Goal: Communication & Community: Answer question/provide support

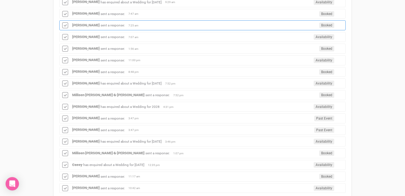
scroll to position [343, 0]
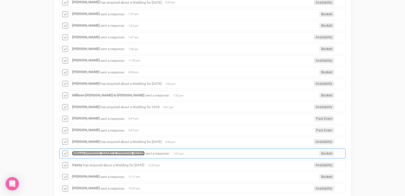
click at [88, 154] on strong "Millisen nyssen & Harrison Fraser" at bounding box center [108, 153] width 72 height 4
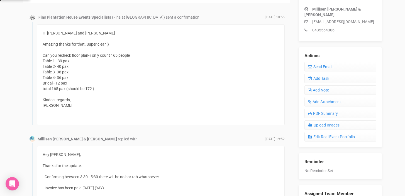
scroll to position [144, 0]
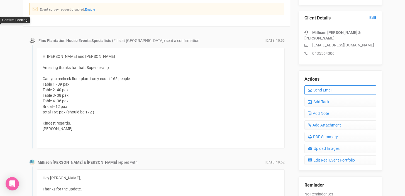
click at [325, 86] on link "Send Email" at bounding box center [340, 89] width 72 height 9
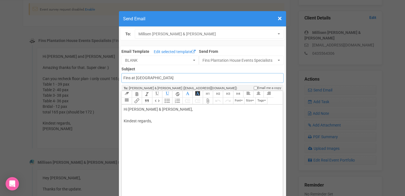
click at [123, 78] on input "Fins at [GEOGRAPHIC_DATA]" at bounding box center [202, 78] width 162 height 10
click at [194, 78] on input "Accounts - Fins at plantation house" at bounding box center [202, 78] width 162 height 10
type input "Accounts - Fins at Plantation House - Thank you for your payment"
drag, startPoint x: 136, startPoint y: 109, endPoint x: 157, endPoint y: 110, distance: 20.6
click at [156, 110] on div "Hi Millisen Nyssen & Harrison Fraser, Kindest regards," at bounding box center [201, 121] width 155 height 29
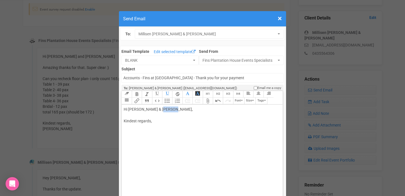
drag, startPoint x: 155, startPoint y: 110, endPoint x: 166, endPoint y: 110, distance: 10.9
click at [166, 110] on div "Hi Milli & Harrison Fraser, Kindest regards," at bounding box center [201, 121] width 155 height 29
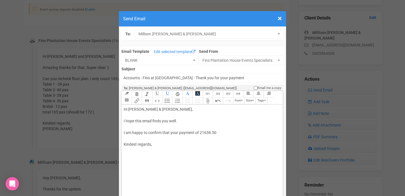
click at [200, 134] on div "Hi Milli & Harrison, I hope this email finds you well. I am happy to confirm th…" at bounding box center [201, 133] width 155 height 53
click at [224, 134] on div "Hi Milli & Harrison, I hope this email finds you well. I am happy to confirm th…" at bounding box center [201, 133] width 155 height 53
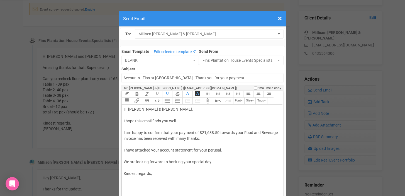
click at [175, 163] on div "Hi Milli & Harrison, I hope this email finds you well. I am happy to confirm th…" at bounding box center [201, 148] width 155 height 82
click at [211, 161] on div "Hi Milli & Harrison, I hope this email finds you well. I am happy to confirm th…" at bounding box center [201, 148] width 155 height 82
click at [161, 175] on div "Hi Milli & Harrison, I hope this email finds you well. I am happy to confirm th…" at bounding box center [201, 148] width 155 height 82
click at [131, 158] on div "Hi Milli & Harrison, I hope this email finds you well. I am happy to confirm th…" at bounding box center [201, 156] width 155 height 99
click at [208, 103] on button "Attach Files" at bounding box center [208, 101] width 10 height 7
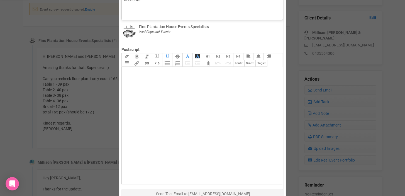
scroll to position [173, 0]
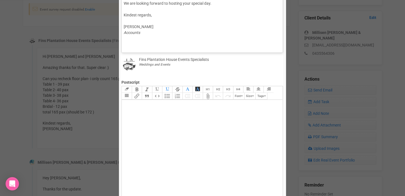
type trix-editor "<div>Hi Milli &amp; Harrison,<br><br>I hope this email finds you well.<br><br>I…"
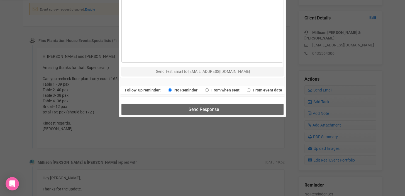
scroll to position [341, 0]
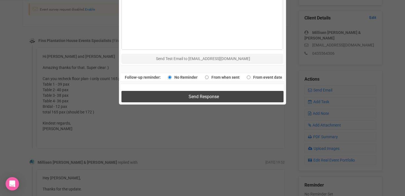
click at [203, 94] on span "Send Response" at bounding box center [203, 96] width 30 height 5
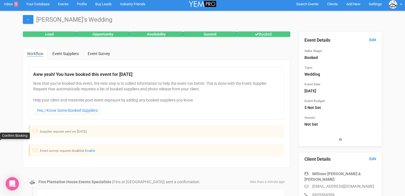
scroll to position [0, 0]
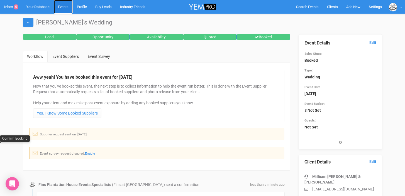
click at [66, 8] on link "Events" at bounding box center [63, 7] width 19 height 14
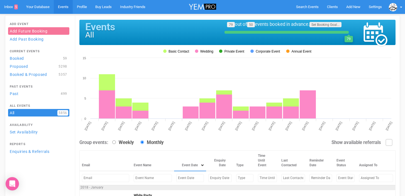
click at [176, 178] on input "text" at bounding box center [190, 178] width 28 height 8
drag, startPoint x: 183, startPoint y: 179, endPoint x: 159, endPoint y: 179, distance: 23.7
click at [166, 179] on td "Oct 18, 2025" at bounding box center [183, 178] width 35 height 14
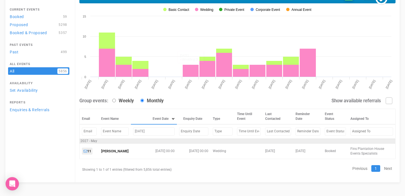
scroll to position [42, 0]
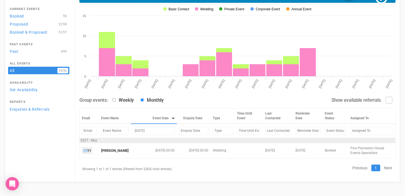
drag, startPoint x: 156, startPoint y: 131, endPoint x: 122, endPoint y: 131, distance: 33.4
click at [122, 131] on tr "may 22, 2027" at bounding box center [238, 131] width 316 height 14
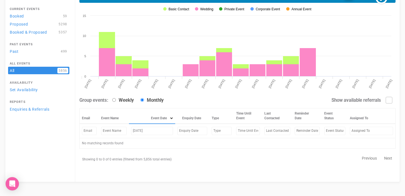
click at [143, 130] on input "april 10, 2027" at bounding box center [152, 131] width 42 height 8
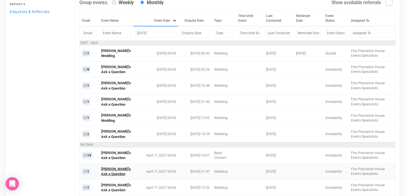
scroll to position [139, 0]
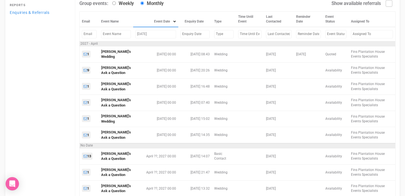
click at [151, 35] on input "april , 2027" at bounding box center [155, 34] width 41 height 8
type input "april , 202"
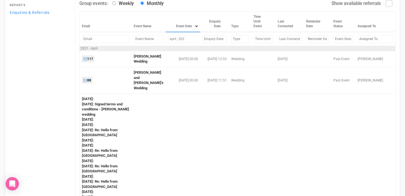
drag, startPoint x: 180, startPoint y: 40, endPoint x: 158, endPoint y: 39, distance: 21.5
click at [158, 39] on tr "april , 202" at bounding box center [238, 39] width 316 height 14
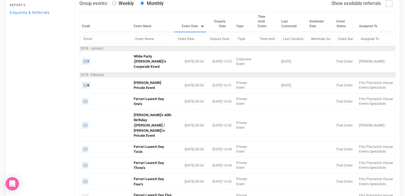
click at [138, 37] on input "text" at bounding box center [153, 39] width 38 height 8
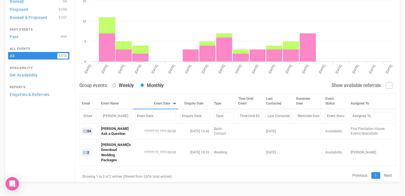
scroll to position [57, 0]
type input "Rhea"
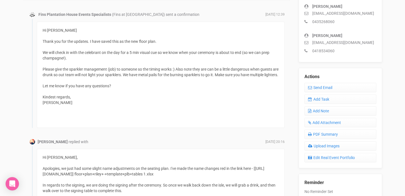
scroll to position [170, 0]
click at [324, 88] on link "Send Email" at bounding box center [340, 87] width 72 height 9
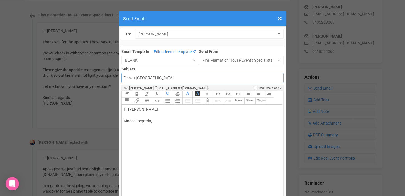
click at [122, 78] on input "Fins at [GEOGRAPHIC_DATA]" at bounding box center [202, 78] width 162 height 10
click at [194, 77] on input "Accounts - Fins at plantation house" at bounding box center [202, 78] width 162 height 10
type input "Accounts - Fins at Plantation House - Thank you for your payment"
click at [137, 110] on div "Hi Riley Adams, Kindest regards," at bounding box center [201, 121] width 155 height 29
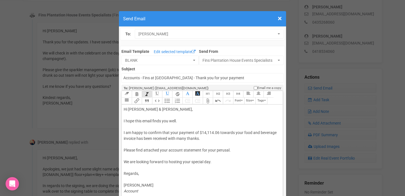
type trix-editor "<div>Hi Riley &amp; Adam,<br><br>I hope this email finds you well.<br><br>I am …"
click at [132, 157] on div "Hi Riley & Adam, I hope this email finds you well. I am happy to confirm that y…" at bounding box center [201, 151] width 155 height 88
click at [208, 103] on button "Attach Files" at bounding box center [208, 101] width 10 height 7
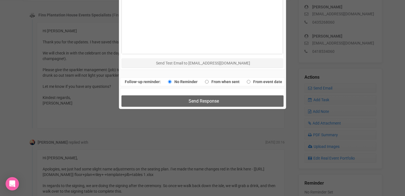
scroll to position [340, 0]
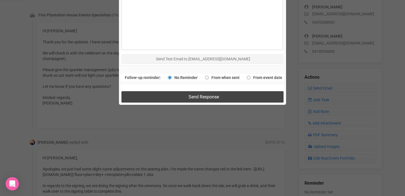
click at [178, 96] on button "Send Response" at bounding box center [202, 96] width 162 height 11
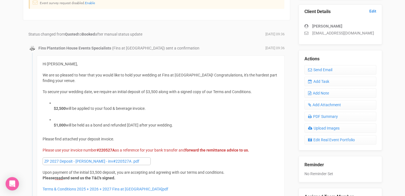
scroll to position [149, 0]
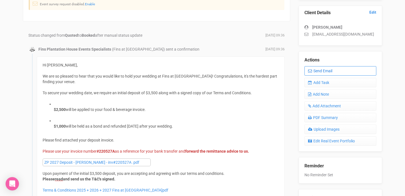
click at [321, 71] on link "Send Email" at bounding box center [340, 70] width 72 height 9
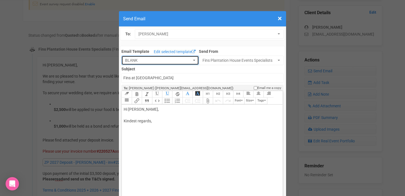
click at [192, 58] on button "BLANK" at bounding box center [159, 60] width 77 height 9
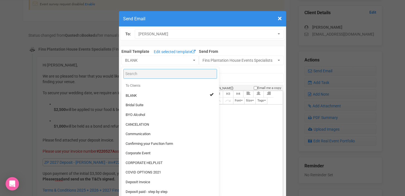
click at [142, 73] on input "Search" at bounding box center [169, 74] width 93 height 10
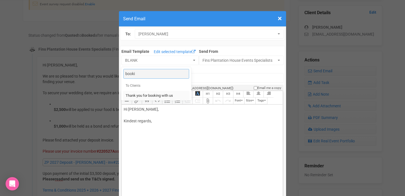
type input "booki"
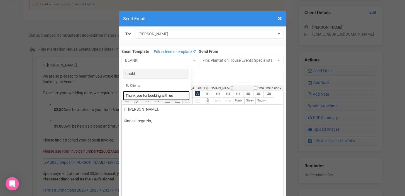
click at [139, 97] on span "Thank you for booking with us" at bounding box center [148, 95] width 47 height 5
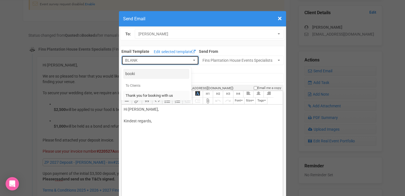
select select "90064"
type input "Fins Plantation House - Thank you for booking with us"
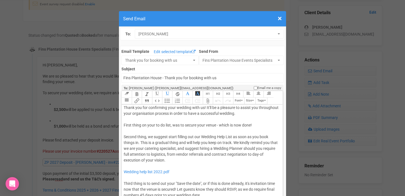
scroll to position [0, 0]
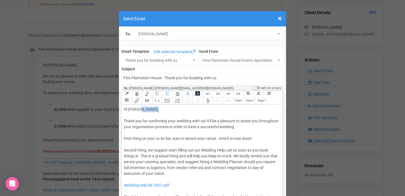
drag, startPoint x: 139, startPoint y: 111, endPoint x: 153, endPoint y: 110, distance: 14.8
click at [153, 110] on div "Hi [PERSON_NAME], Thank you for confirming your wedding with us! It'll be a ple…" at bounding box center [201, 183] width 155 height 152
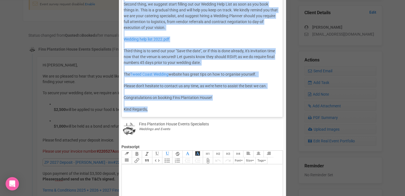
scroll to position [150, 0]
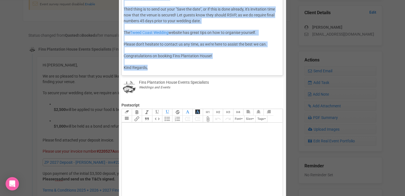
click at [230, 116] on div "Link Unlink Bold Italic Strikethrough H1 H2 H3 H4 Link Quote Code Bullets Numbe…" at bounding box center [201, 98] width 161 height 314
paste trix-editor "<div>Hi [PERSON_NAME],<br><br><span style="background-color: rgb(255, 255, 255)…"
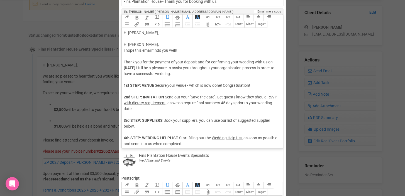
scroll to position [75, 0]
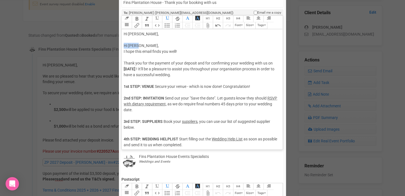
drag, startPoint x: 123, startPoint y: 46, endPoint x: 152, endPoint y: 45, distance: 29.2
click at [152, 45] on trix-editor "Hi [PERSON_NAME], Hi [PERSON_NAME], I hope this email finds you well! Thank you…" at bounding box center [202, 88] width 161 height 118
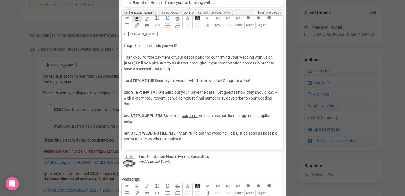
drag, startPoint x: 124, startPoint y: 63, endPoint x: 171, endPoint y: 62, distance: 46.8
click at [135, 62] on strong "[DATE]" at bounding box center [130, 63] width 12 height 4
click at [185, 62] on span "! It'll be a pleasure to assist you throughout your organisation process in ord…" at bounding box center [199, 66] width 151 height 10
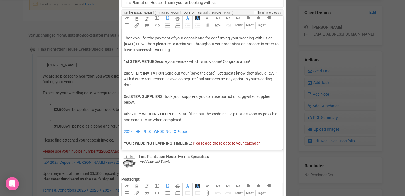
scroll to position [19, 0]
drag, startPoint x: 142, startPoint y: 61, endPoint x: 186, endPoint y: 61, distance: 44.5
click at [186, 61] on div "Hi Katie, I hope this email finds you well! Thank you for the payment of your d…" at bounding box center [201, 108] width 155 height 193
drag, startPoint x: 142, startPoint y: 61, endPoint x: 178, endPoint y: 61, distance: 35.6
click at [178, 61] on div "Hi Katie, I hope this email finds you well! Thank you for the payment of your d…" at bounding box center [201, 108] width 155 height 193
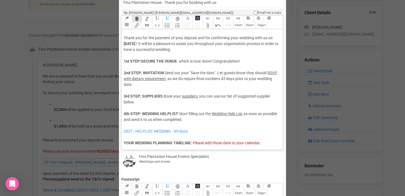
click at [149, 79] on span "RSVP with dietary requirement," at bounding box center [200, 76] width 153 height 10
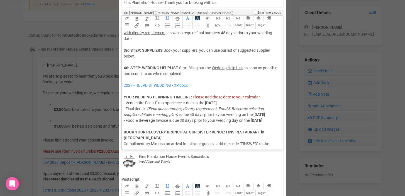
scroll to position [75, 0]
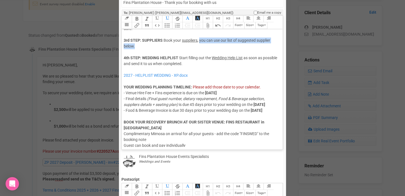
drag, startPoint x: 199, startPoint y: 40, endPoint x: 193, endPoint y: 46, distance: 9.1
click at [193, 46] on div "Hi Katie, I hope this email finds you well! Thank you for the payment of your d…" at bounding box center [201, 52] width 155 height 193
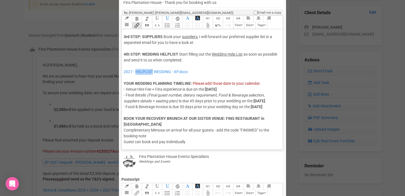
scroll to position [91, 0]
drag, startPoint x: 198, startPoint y: 59, endPoint x: 122, endPoint y: 60, distance: 75.7
click at [122, 60] on trix-editor "Hi Katie, I hope this email finds you well! Thank you for the payment of your d…" at bounding box center [202, 88] width 161 height 118
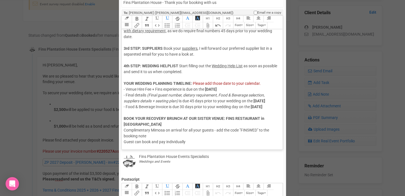
scroll to position [79, 0]
click at [210, 24] on button "Attach Files" at bounding box center [208, 25] width 10 height 7
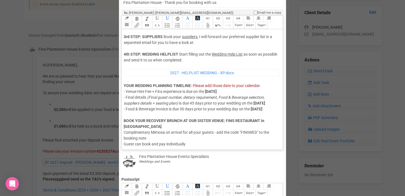
scroll to position [93, 0]
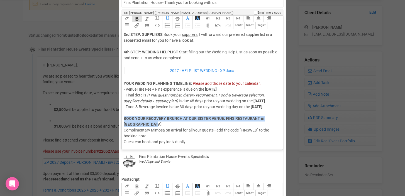
drag, startPoint x: 123, startPoint y: 119, endPoint x: 157, endPoint y: 124, distance: 34.4
click at [157, 124] on trix-editor "Hi Katie, I hope this email finds you well! Thank you for the payment of your d…" at bounding box center [202, 88] width 161 height 118
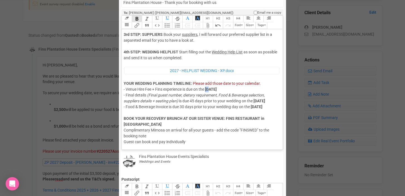
drag, startPoint x: 208, startPoint y: 77, endPoint x: 211, endPoint y: 77, distance: 3.9
click at [211, 87] on strong "10th July 2026" at bounding box center [211, 89] width 12 height 4
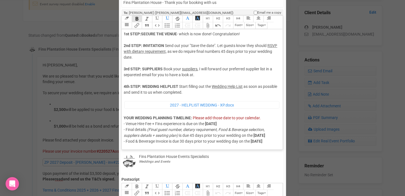
scroll to position [60, 0]
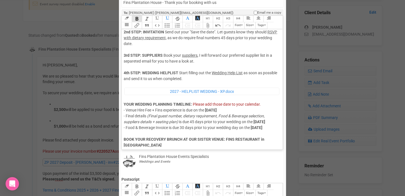
drag, startPoint x: 217, startPoint y: 109, endPoint x: 224, endPoint y: 109, distance: 7.2
click at [216, 109] on strong "22nd July 2026" at bounding box center [211, 110] width 12 height 4
drag, startPoint x: 255, startPoint y: 122, endPoint x: 260, endPoint y: 123, distance: 5.4
click at [260, 123] on strong "24th of February 2027" at bounding box center [259, 122] width 12 height 4
drag, startPoint x: 124, startPoint y: 127, endPoint x: 138, endPoint y: 127, distance: 14.2
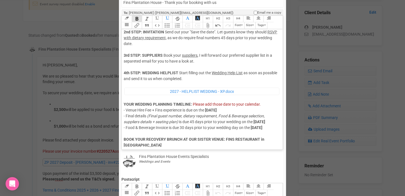
click at [253, 124] on strong "7th of February 2027" at bounding box center [259, 122] width 12 height 4
click at [265, 122] on strong "7th of April 2027" at bounding box center [259, 122] width 12 height 4
drag, startPoint x: 252, startPoint y: 133, endPoint x: 275, endPoint y: 134, distance: 22.8
click at [262, 130] on strong "10th of March 2027" at bounding box center [256, 127] width 12 height 4
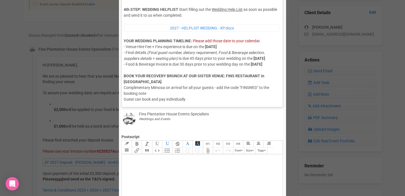
scroll to position [122, 0]
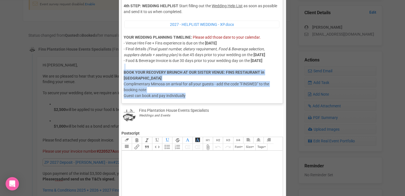
drag, startPoint x: 126, startPoint y: 68, endPoint x: 201, endPoint y: 101, distance: 82.4
click at [201, 101] on div "Link Unlink Bold Italic Strikethrough H1 H2 H3 H4 Link Quote Code Bullets Numbe…" at bounding box center [201, 36] width 161 height 135
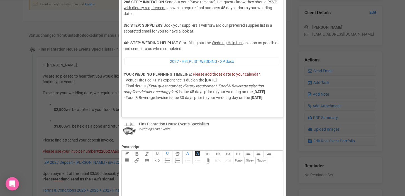
scroll to position [109, 0]
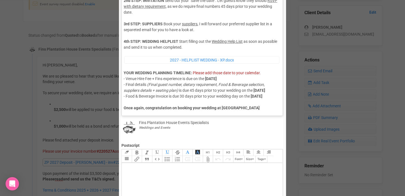
drag, startPoint x: 124, startPoint y: 108, endPoint x: 263, endPoint y: 110, distance: 139.1
click at [263, 110] on div "Hi Katie, I hope this email finds you well! Thank you for the payment of your d…" at bounding box center [201, 25] width 155 height 172
click at [199, 109] on span "Once again, congratulation on booking your wedding at Fins Plantation House" at bounding box center [191, 108] width 134 height 4
click at [271, 110] on div "Hi Katie, I hope this email finds you well! Thank you for the payment of your d…" at bounding box center [201, 25] width 155 height 172
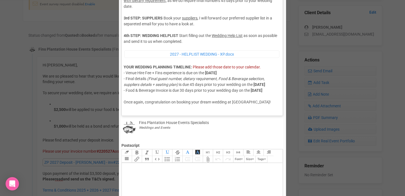
scroll to position [73, 0]
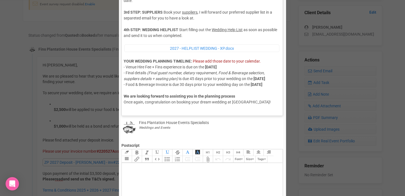
drag, startPoint x: 123, startPoint y: 110, endPoint x: 273, endPoint y: 109, distance: 150.0
click at [273, 109] on trix-editor "Hi Katie, I hope this email finds you well! Thank you for the payment of your d…" at bounding box center [202, 54] width 161 height 118
click at [124, 98] on strong "We are looking forward to assisting you in the planning process" at bounding box center [179, 93] width 111 height 10
paste trix-editor "</strong><span style="background-color: rgb(255, 255, 255); font-family: Roboto…"
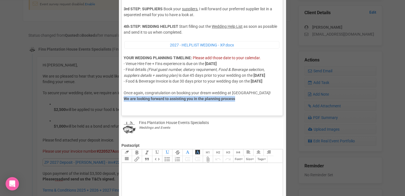
scroll to position [78, 0]
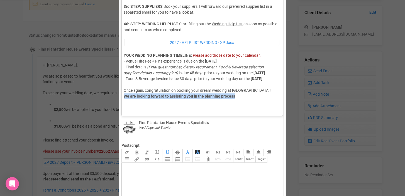
drag, startPoint x: 124, startPoint y: 110, endPoint x: 250, endPoint y: 110, distance: 126.0
click at [250, 110] on div "Hi Katie, I hope this email finds you well! Thank you for the payment of your d…" at bounding box center [201, 16] width 155 height 189
click at [235, 107] on div "Hi Katie, I hope this email finds you well! Thank you for the payment of your d…" at bounding box center [201, 16] width 155 height 189
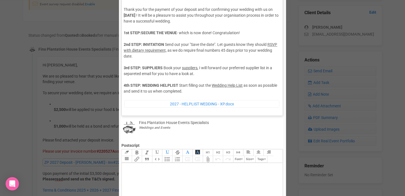
scroll to position [16, 0]
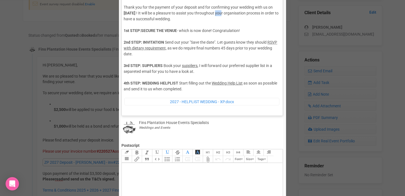
drag, startPoint x: 259, startPoint y: 12, endPoint x: 265, endPoint y: 12, distance: 6.1
click at [265, 12] on span "! It will be a pleasure to assist you throughout your organisation process in o…" at bounding box center [201, 16] width 155 height 10
click at [270, 14] on div "Hi Katie, I hope this email finds you well! Thank you for the payment of your d…" at bounding box center [201, 93] width 155 height 224
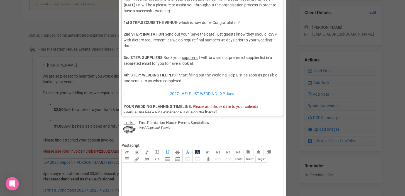
scroll to position [24, 0]
drag, startPoint x: 192, startPoint y: 11, endPoint x: 211, endPoint y: 11, distance: 19.2
click at [211, 11] on span "! It will be a pleasure to assist you throughout the organisation process in or…" at bounding box center [200, 8] width 152 height 10
click at [222, 11] on span "! It will be a pleasure to assist you throughout the organisation process in or…" at bounding box center [200, 8] width 152 height 10
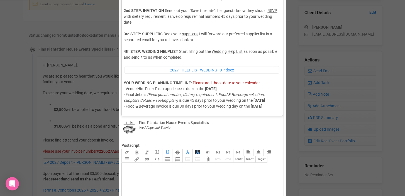
scroll to position [48, 0]
click at [198, 33] on span ", I will forward our preferred supplier list in a separeted email for you to ha…" at bounding box center [198, 36] width 148 height 10
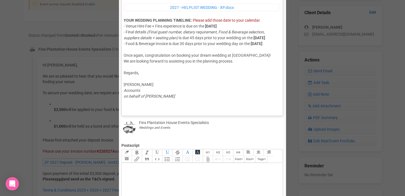
scroll to position [119, 0]
click at [124, 18] on strong "YOUR WEDDING PLANNING TIMELINE:" at bounding box center [158, 20] width 68 height 4
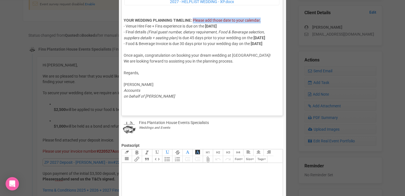
drag, startPoint x: 262, startPoint y: 18, endPoint x: 193, endPoint y: 17, distance: 69.8
click at [184, 25] on span "- Venue Hire Fee + Fins experience is due on the" at bounding box center [164, 26] width 80 height 4
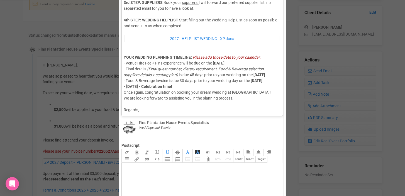
scroll to position [83, 0]
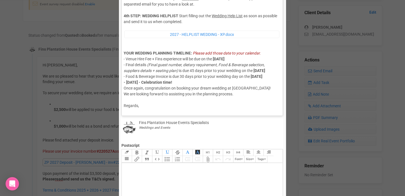
click at [221, 104] on span "Once again, congratulation on booking your dream wedding at Fins Plantation Hou…" at bounding box center [197, 103] width 147 height 34
click at [213, 93] on div "Hi Katie, I hope this email finds you well! Thank you for the payment of your d…" at bounding box center [201, 28] width 155 height 230
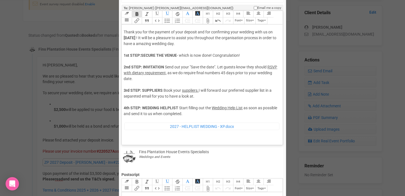
scroll to position [0, 0]
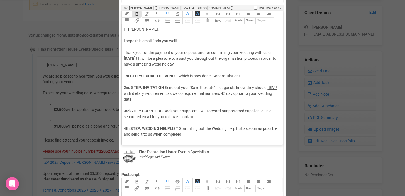
click at [135, 70] on div "Hi Katie, I hope this email finds you well! Thank you for the payment of your d…" at bounding box center [201, 144] width 155 height 236
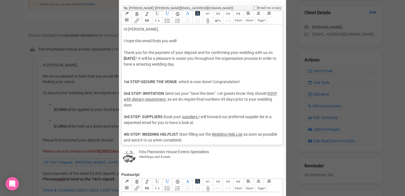
click at [124, 51] on span "Thank you for the payment of your deposit and for confirming your wedding with …" at bounding box center [198, 52] width 149 height 4
click at [137, 58] on span "Your wedding with us on" at bounding box center [158, 58] width 42 height 4
click at [148, 59] on span "Your wedding with us on" at bounding box center [145, 58] width 42 height 4
drag, startPoint x: 179, startPoint y: 58, endPoint x: 193, endPoint y: 59, distance: 13.6
click at [193, 59] on span "Your wedding is now confirmed with us on" at bounding box center [160, 58] width 73 height 4
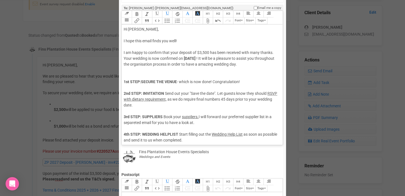
click at [147, 58] on span "Your wedding is now confirmed on" at bounding box center [153, 58] width 59 height 4
click at [189, 59] on span "Your wedding venue is now confirmed on" at bounding box center [159, 58] width 70 height 4
drag, startPoint x: 149, startPoint y: 58, endPoint x: 159, endPoint y: 58, distance: 10.3
click at [159, 58] on span "Your wedding venue is now confirmed on" at bounding box center [159, 58] width 70 height 4
drag, startPoint x: 161, startPoint y: 58, endPoint x: 178, endPoint y: 58, distance: 17.0
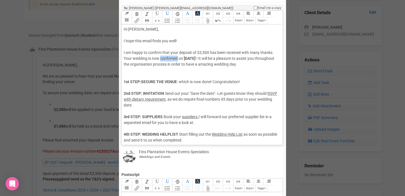
click at [178, 58] on span "Your wedding is now confirmed on" at bounding box center [153, 58] width 59 height 4
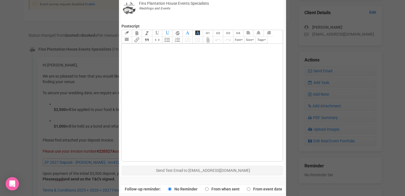
scroll to position [202, 0]
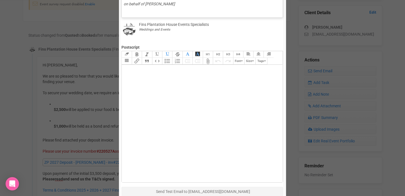
type trix-editor "<div>Hi Katie,<br><span style="background-color: rgb(255, 255, 255); font-famil…"
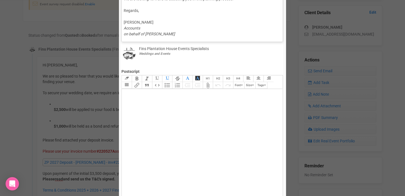
scroll to position [255, 0]
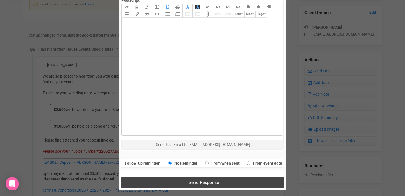
click at [183, 184] on button "Send Response" at bounding box center [202, 182] width 162 height 11
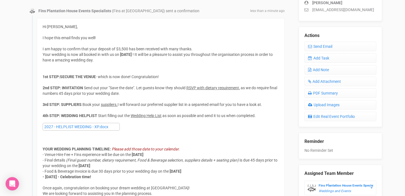
scroll to position [174, 0]
click at [317, 49] on link "Send Email" at bounding box center [340, 46] width 72 height 9
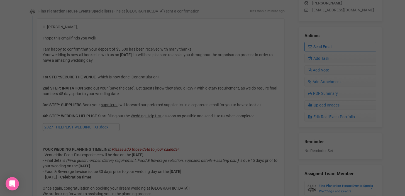
scroll to position [0, 0]
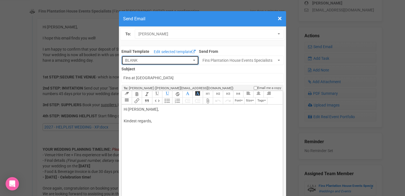
click at [175, 58] on span "BLANK" at bounding box center [158, 61] width 66 height 6
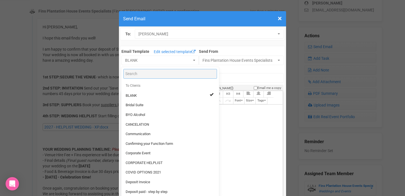
click at [140, 76] on input "Search" at bounding box center [169, 74] width 93 height 10
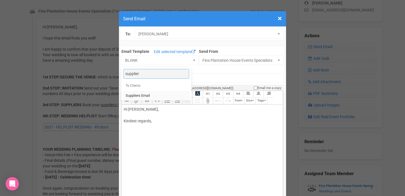
type input "supplier"
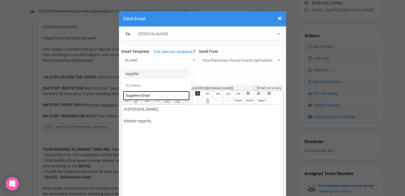
click at [144, 94] on span "Suppliers Email" at bounding box center [137, 95] width 24 height 5
select select "333003"
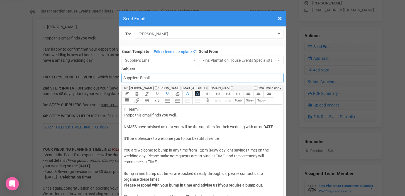
drag, startPoint x: 158, startPoint y: 77, endPoint x: 117, endPoint y: 77, distance: 40.6
type input "prefe"
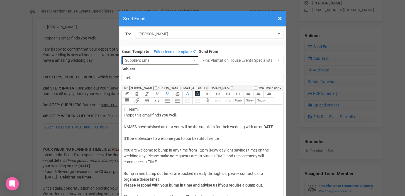
click at [156, 63] on span "Suppliers Email" at bounding box center [158, 61] width 66 height 6
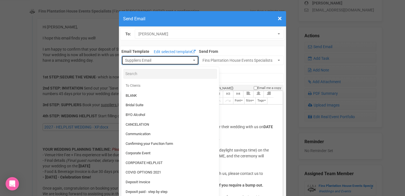
scroll to position [500, 0]
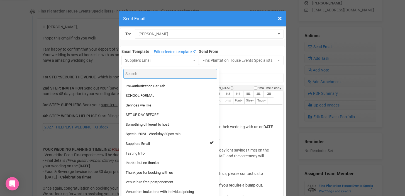
click at [147, 75] on input "Search" at bounding box center [169, 74] width 93 height 10
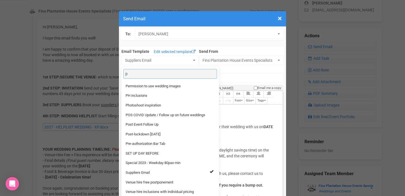
scroll to position [0, 0]
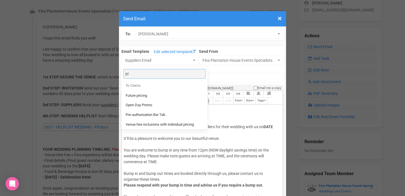
type input "p"
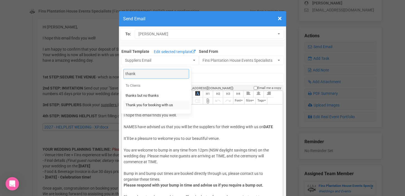
type input "thank"
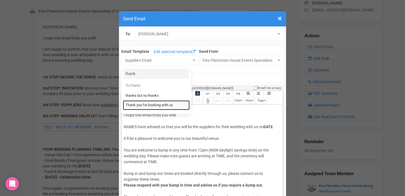
click at [153, 106] on span "Thank you for booking with us" at bounding box center [148, 105] width 47 height 5
select select "90064"
type input "Fins Plantation House - Thank you for booking with us"
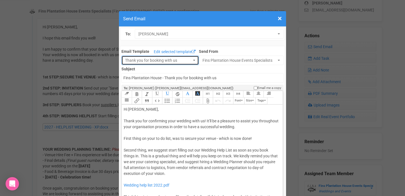
click at [194, 60] on span "button" at bounding box center [194, 60] width 2 height 1
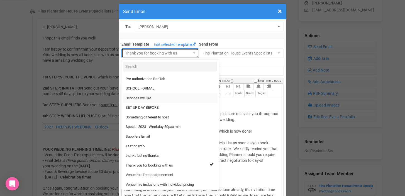
scroll to position [12, 0]
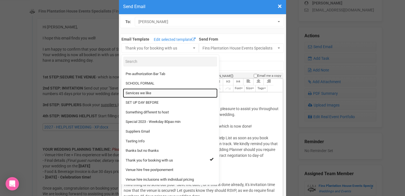
click at [143, 93] on span "Services we like" at bounding box center [138, 93] width 26 height 5
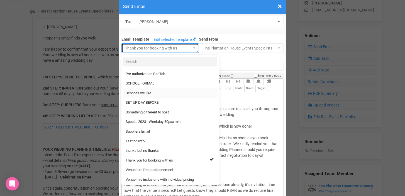
select select "89869"
type input "Fins Plantation House and services we like"
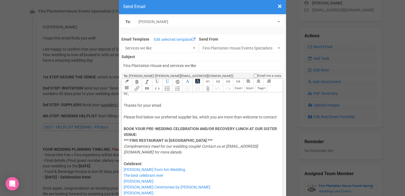
scroll to position [0, 0]
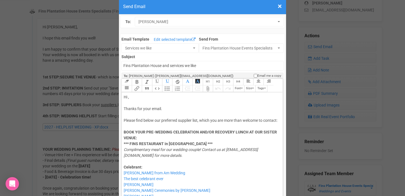
click at [129, 97] on div "Hi , Thanks for your email. Please find below our preferred supplier list, whic…" at bounding box center [201, 138] width 155 height 88
drag, startPoint x: 123, startPoint y: 108, endPoint x: 169, endPoint y: 108, distance: 46.5
click at [169, 108] on trix-editor "Hi Kate, Thanks for your email. Please find below our preferred supplier list, …" at bounding box center [202, 151] width 161 height 118
click at [123, 121] on trix-editor "Hi Kate, As mentioned in my previous email Please find below our preferred supp…" at bounding box center [202, 151] width 161 height 118
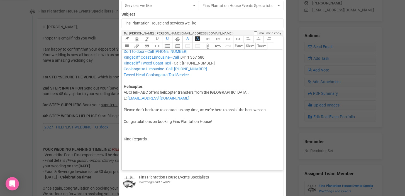
scroll to position [58, 0]
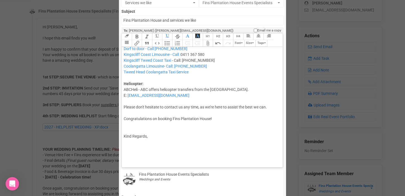
click at [211, 107] on span "Please don't hesitate to contact us any time, as we're here to assist the best …" at bounding box center [195, 107] width 143 height 4
drag, startPoint x: 221, startPoint y: 118, endPoint x: 121, endPoint y: 118, distance: 99.9
click at [121, 118] on div "Link Unlink Bold Italic Strikethrough H1 H2 H3 H4 Link Quote Code Bullets Numbe…" at bounding box center [201, 100] width 161 height 135
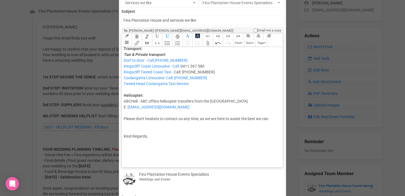
scroll to position [957, 0]
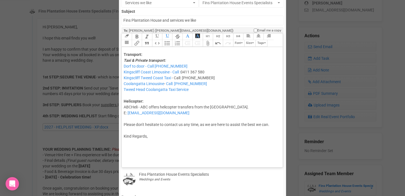
click at [154, 138] on div "Kind Regards," at bounding box center [201, 148] width 155 height 29
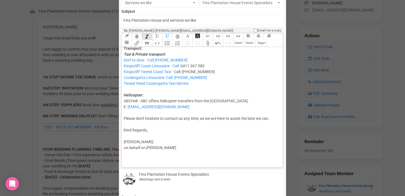
type trix-editor "<div>Hi Kate,<br><br>As mentioned in my previous email, please find below our p…"
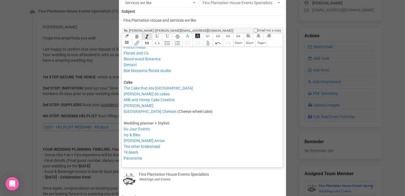
scroll to position [0, 0]
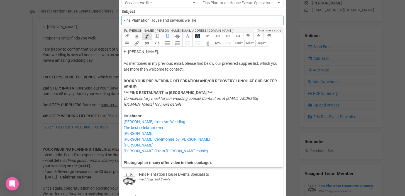
click at [124, 20] on input "Fins Plantation House and services we like" at bounding box center [202, 21] width 162 height 10
drag, startPoint x: 163, startPoint y: 21, endPoint x: 213, endPoint y: 19, distance: 49.8
click at [213, 19] on input "Fins Plantation House and services we like" at bounding box center [202, 21] width 162 height 10
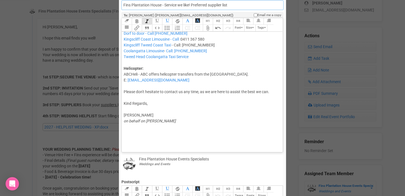
scroll to position [73, 0]
type input "Fins Plantation House - Service we like! Preferred supplier list"
click at [141, 152] on div "Link Unlink Bold Italic Strikethrough H1 H2 H3 H4 Link Quote Code Bullets Numbe…" at bounding box center [201, 84] width 161 height 135
click at [140, 144] on div "Kind Regards, Florent ELINEAU on behalf on Morgan Snow" at bounding box center [201, 123] width 155 height 47
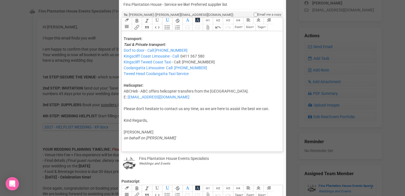
type trix-editor "<div>Hi Kate,<br><br>As mentioned in my previous email, please find below our p…"
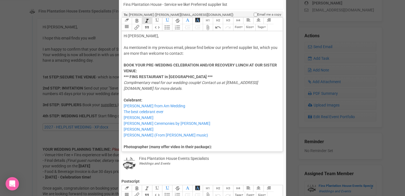
scroll to position [0, 0]
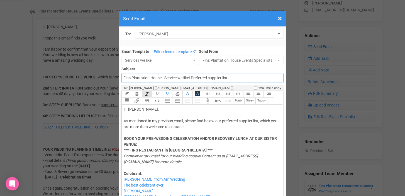
click at [191, 78] on input "Fins Plantation House - Service we like! Preferred supplier list" at bounding box center [202, 78] width 162 height 10
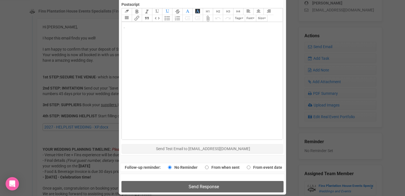
scroll to position [255, 0]
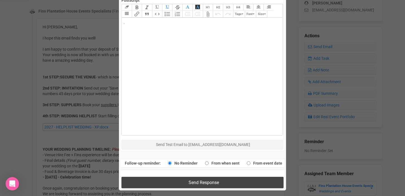
type input "Fins Plantation House - Service we like! - Preferred supplier list"
click at [201, 182] on span "Send Response" at bounding box center [203, 182] width 30 height 5
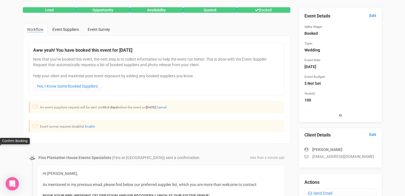
scroll to position [0, 0]
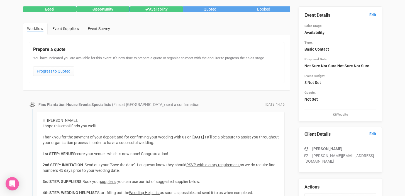
scroll to position [23, 0]
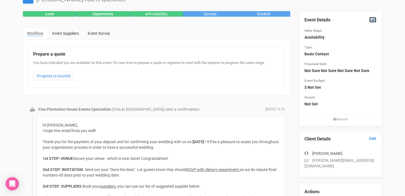
click at [372, 20] on link "Edit" at bounding box center [372, 19] width 7 height 5
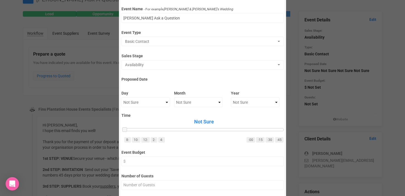
scroll to position [44, 0]
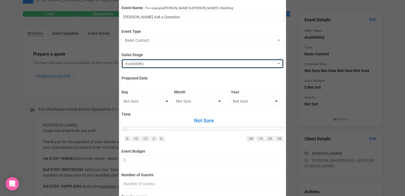
click at [162, 67] on button "Availability" at bounding box center [202, 63] width 162 height 9
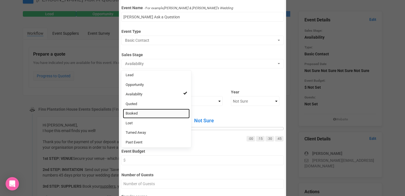
click at [145, 114] on link "Booked" at bounding box center [156, 114] width 67 height 10
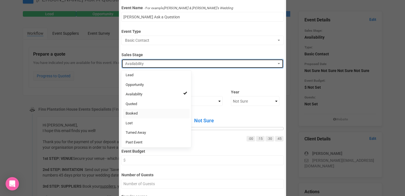
select select "2"
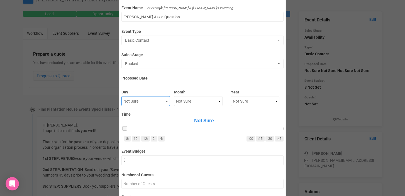
click at [165, 101] on select "Not Sure 1 2 3 4 5 6 7 8 9 10 11 12 13 14 15 16 17 18 19 20 21 22 23 24 25 26 2…" at bounding box center [145, 101] width 48 height 10
click at [162, 101] on select "Not Sure 1 2 3 4 5 6 7 8 9 10 11 12 13 14 15 16 17 18 19 20 21 22 23 24 25 26 2…" at bounding box center [145, 101] width 48 height 10
select select "10"
click at [121, 96] on select "Not Sure 1 2 3 4 5 6 7 8 9 10 11 12 13 14 15 16 17 18 19 20 21 22 23 24 25 26 2…" at bounding box center [145, 101] width 48 height 10
click at [200, 99] on select "Not Sure January February March April May June July August September October No…" at bounding box center [198, 101] width 48 height 10
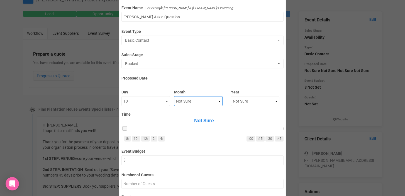
select select "April"
click at [174, 96] on select "Not Sure January February March April May June July August September October No…" at bounding box center [198, 101] width 48 height 10
click at [273, 101] on select "Not Sure 2020 2021 2022 2023 2024 2025 2026 2027 2028 2029 2030 2031 2032 2033 …" at bounding box center [255, 101] width 48 height 10
select select "2027"
click at [231, 96] on select "Not Sure 2020 2021 2022 2023 2024 2025 2026 2027 2028 2029 2030 2031 2032 2033 …" at bounding box center [255, 101] width 48 height 10
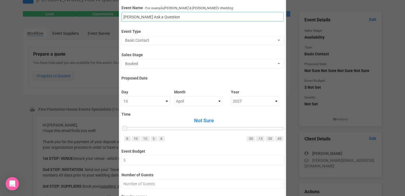
drag, startPoint x: 136, startPoint y: 16, endPoint x: 177, endPoint y: 17, distance: 40.6
click at [177, 17] on input "Rhea's Ask a Question" at bounding box center [202, 17] width 162 height 10
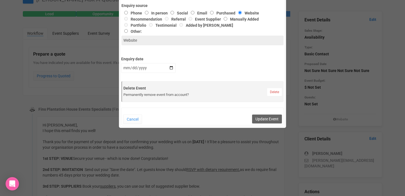
scroll to position [239, 0]
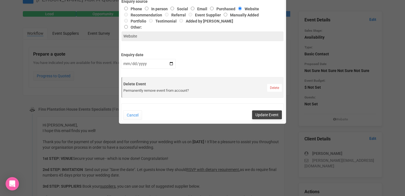
type input "Rhea's Wedding"
click at [266, 115] on button "Update Event" at bounding box center [267, 114] width 30 height 9
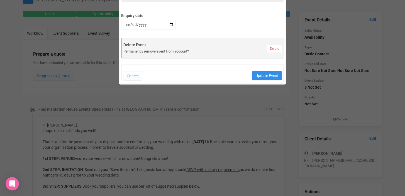
scroll to position [288, 0]
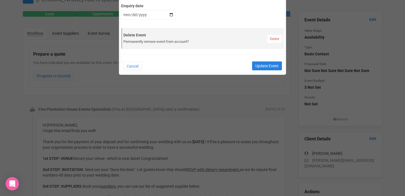
click at [265, 66] on button "Update Event" at bounding box center [267, 65] width 30 height 9
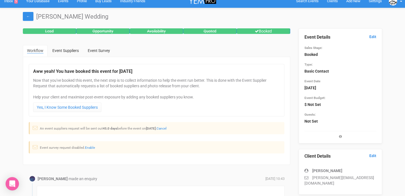
scroll to position [5, 0]
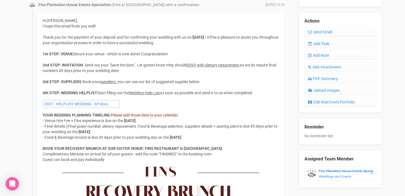
scroll to position [193, 0]
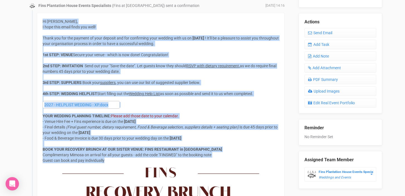
drag, startPoint x: 43, startPoint y: 22, endPoint x: 135, endPoint y: 159, distance: 165.4
click at [135, 159] on div "Hi [PERSON_NAME], I hope this email finds you well! Thank you for the payment o…" at bounding box center [161, 169] width 236 height 300
copy div "Lo Ipsu, D sita cons adipi elits doe temp! Incid utl etd mag aliquae ad mini ve…"
click at [84, 132] on strong "[DATE]" at bounding box center [84, 132] width 12 height 4
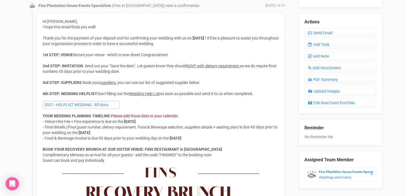
drag, startPoint x: 83, startPoint y: 133, endPoint x: 112, endPoint y: 132, distance: 28.9
click at [90, 132] on strong "[DATE]" at bounding box center [84, 132] width 12 height 4
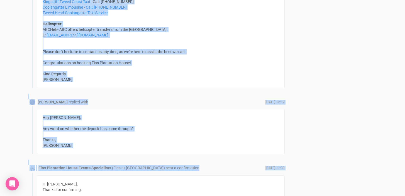
scroll to position [1404, 0]
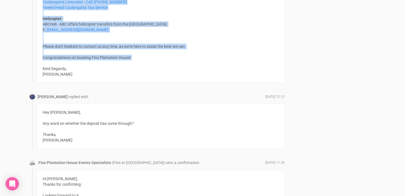
drag, startPoint x: 43, startPoint y: 73, endPoint x: 152, endPoint y: 62, distance: 109.1
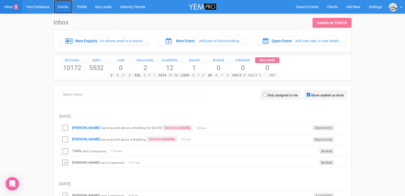
click at [66, 8] on link "Events" at bounding box center [63, 7] width 19 height 14
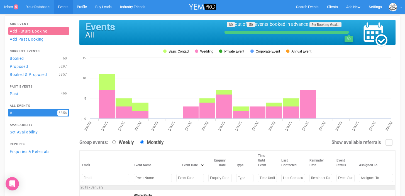
click at [176, 177] on input "text" at bounding box center [190, 178] width 28 height 8
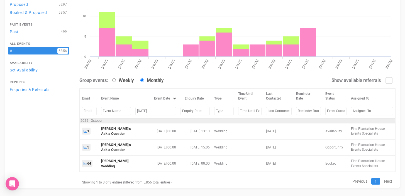
scroll to position [68, 0]
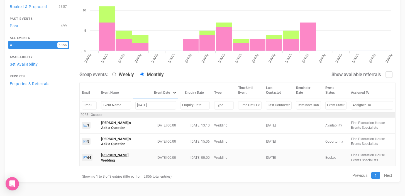
type input "[DATE]"
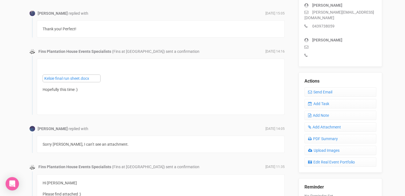
scroll to position [170, 0]
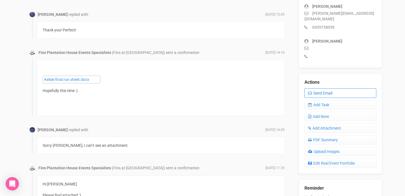
click at [318, 88] on link "Send Email" at bounding box center [340, 92] width 72 height 9
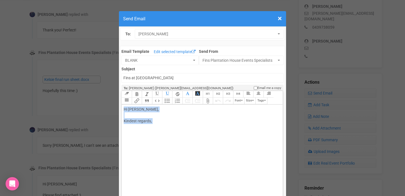
drag, startPoint x: 123, startPoint y: 109, endPoint x: 164, endPoint y: 129, distance: 45.2
click at [164, 129] on trix-editor "Hi [PERSON_NAME], Kindest regards," at bounding box center [202, 164] width 161 height 118
paste trix-editor "<lor>Ip Dolors ame Consect,<ad><el>S doei tem'in utla etdol magnaa enim adm ven…"
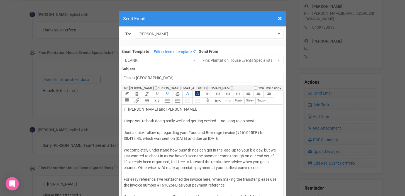
click at [146, 109] on div "Hi [PERSON_NAME] and [PERSON_NAME], I hope you're both doing really well and ge…" at bounding box center [201, 171] width 155 height 129
click at [142, 121] on div "Hi [PERSON_NAME] & [PERSON_NAME], I hope you're both doing really well and gett…" at bounding box center [201, 171] width 155 height 129
click at [177, 121] on div "Hi [PERSON_NAME] & [PERSON_NAME], I hope you are both doing really well and get…" at bounding box center [201, 171] width 155 height 129
click at [214, 122] on div "Hi [PERSON_NAME] & [PERSON_NAME], I hope you are both doing well and getting ex…" at bounding box center [201, 171] width 155 height 129
click at [176, 138] on div "Hi [PERSON_NAME] & [PERSON_NAME], I hope you are both doing well and getting ex…" at bounding box center [201, 171] width 155 height 129
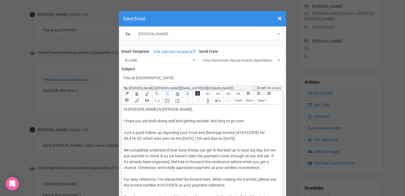
click at [170, 139] on div "Hi [PERSON_NAME] & [PERSON_NAME], I hope you are both doing well and getting ex…" at bounding box center [201, 171] width 155 height 129
drag, startPoint x: 226, startPoint y: 139, endPoint x: 236, endPoint y: 139, distance: 9.5
click at [236, 139] on div "Hi [PERSON_NAME] & [PERSON_NAME], I hope you are both doing well and getting ex…" at bounding box center [201, 171] width 155 height 129
drag, startPoint x: 267, startPoint y: 139, endPoint x: 275, endPoint y: 139, distance: 8.1
click at [275, 139] on div "Hi [PERSON_NAME] & [PERSON_NAME], I hope you are both doing well and getting ex…" at bounding box center [201, 171] width 155 height 129
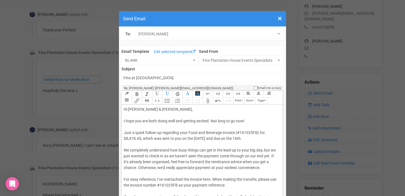
scroll to position [15, 0]
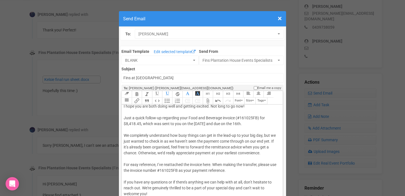
click at [264, 136] on div "Hi [PERSON_NAME] & [PERSON_NAME], I hope you are both doing well and getting ex…" at bounding box center [201, 156] width 155 height 129
drag, startPoint x: 271, startPoint y: 135, endPoint x: 275, endPoint y: 135, distance: 4.2
click at [275, 135] on div "Hi [PERSON_NAME] & [PERSON_NAME], I hope you are both doing well and getting ex…" at bounding box center [201, 156] width 155 height 129
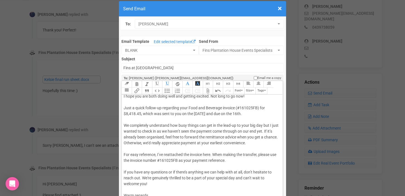
click at [162, 142] on div "Hi [PERSON_NAME] & [PERSON_NAME], I hope you are both doing well and getting ex…" at bounding box center [201, 146] width 155 height 129
click at [127, 137] on div "Hi [PERSON_NAME] & [PERSON_NAME], I hope you are both doing well and getting ex…" at bounding box center [201, 146] width 155 height 129
drag, startPoint x: 187, startPoint y: 138, endPoint x: 173, endPoint y: 138, distance: 13.9
click at [173, 138] on div "Hi [PERSON_NAME] & [PERSON_NAME], I hope you are both doing well and getting ex…" at bounding box center [201, 146] width 155 height 129
drag, startPoint x: 170, startPoint y: 132, endPoint x: 174, endPoint y: 131, distance: 4.7
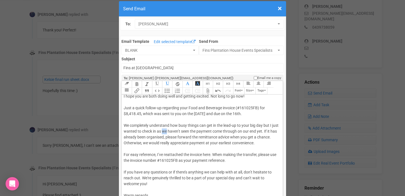
click at [174, 131] on div "Hi [PERSON_NAME] & [PERSON_NAME], I hope you are both doing well and getting ex…" at bounding box center [201, 146] width 155 height 129
click at [268, 131] on div "Hi [PERSON_NAME] & [PERSON_NAME], I hope you are both doing well and getting ex…" at bounding box center [201, 146] width 155 height 129
drag, startPoint x: 161, startPoint y: 142, endPoint x: 170, endPoint y: 142, distance: 9.2
click at [170, 142] on div "Hi [PERSON_NAME] & [PERSON_NAME], I hope you are both doing well and getting ex…" at bounding box center [201, 146] width 155 height 129
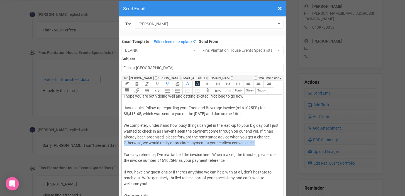
drag, startPoint x: 124, startPoint y: 143, endPoint x: 262, endPoint y: 142, distance: 137.5
click at [262, 142] on div "Hi [PERSON_NAME] & [PERSON_NAME], I hope you are both doing well and getting ex…" at bounding box center [201, 146] width 155 height 129
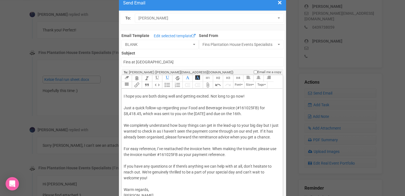
click at [160, 148] on div "Hi [PERSON_NAME] & [PERSON_NAME], I hope you are both doing well and getting ex…" at bounding box center [201, 143] width 155 height 123
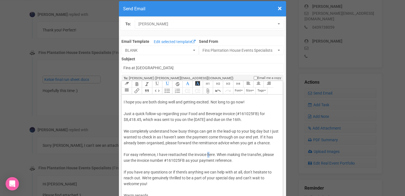
click at [210, 154] on div "Hi [PERSON_NAME] & [PERSON_NAME], I hope you are both doing well and getting ex…" at bounding box center [201, 149] width 155 height 123
drag, startPoint x: 216, startPoint y: 154, endPoint x: 208, endPoint y: 154, distance: 8.1
click at [208, 154] on div "Hi [PERSON_NAME] & [PERSON_NAME], I hope you are both doing well and getting ex…" at bounding box center [201, 149] width 155 height 123
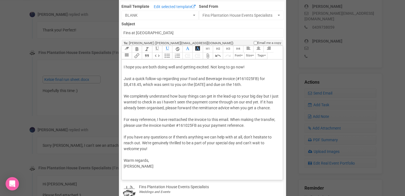
scroll to position [47, 0]
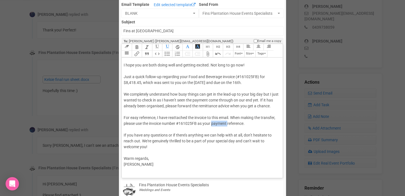
drag, startPoint x: 212, startPoint y: 124, endPoint x: 228, endPoint y: 125, distance: 15.9
click at [228, 125] on div "Hi [PERSON_NAME] & [PERSON_NAME], I hope you are both doing well and getting ex…" at bounding box center [201, 112] width 155 height 123
click at [185, 135] on div "Hi [PERSON_NAME] & [PERSON_NAME], I hope you are both doing well and getting ex…" at bounding box center [201, 112] width 155 height 123
drag, startPoint x: 153, startPoint y: 141, endPoint x: 182, endPoint y: 140, distance: 28.4
click at [182, 140] on div "Hi [PERSON_NAME] & [PERSON_NAME], I hope you are both doing well and getting ex…" at bounding box center [201, 112] width 155 height 123
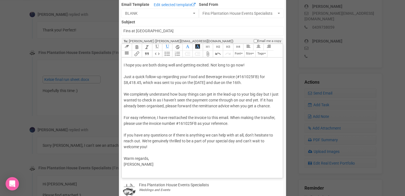
click at [148, 141] on div "Hi [PERSON_NAME] & [PERSON_NAME], I hope you are both doing well and getting ex…" at bounding box center [201, 112] width 155 height 123
drag, startPoint x: 155, startPoint y: 141, endPoint x: 183, endPoint y: 141, distance: 28.1
click at [183, 141] on div "Hi [PERSON_NAME] & [PERSON_NAME], I hope you are both doing well and getting ex…" at bounding box center [201, 112] width 155 height 123
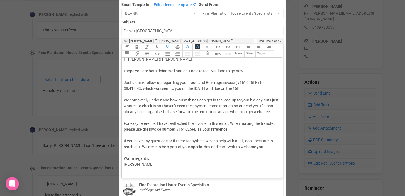
scroll to position [9, 0]
drag, startPoint x: 251, startPoint y: 147, endPoint x: 272, endPoint y: 145, distance: 21.0
click at [272, 145] on div "Hi [PERSON_NAME] & [PERSON_NAME], I hope you are both doing well and getting ex…" at bounding box center [201, 114] width 155 height 117
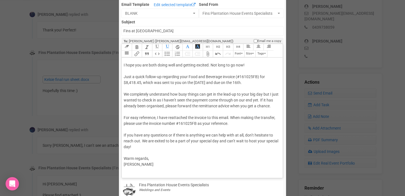
click at [200, 141] on div "Hi [PERSON_NAME] & [PERSON_NAME], I hope you are both doing well and getting ex…" at bounding box center [201, 112] width 155 height 123
drag, startPoint x: 123, startPoint y: 147, endPoint x: 143, endPoint y: 146, distance: 19.5
click at [143, 146] on trix-editor "Hi [PERSON_NAME] & [PERSON_NAME], I hope you are both doing well and getting ex…" at bounding box center [202, 117] width 161 height 118
drag, startPoint x: 136, startPoint y: 158, endPoint x: 124, endPoint y: 159, distance: 11.7
click at [124, 159] on div "Hi [PERSON_NAME] & [PERSON_NAME], I hope you are both doing well and getting ex…" at bounding box center [201, 112] width 155 height 123
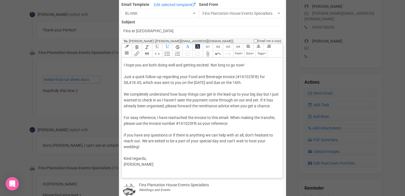
click at [149, 158] on div "Hi [PERSON_NAME] & [PERSON_NAME], I hope you are both doing well and getting ex…" at bounding box center [201, 112] width 155 height 123
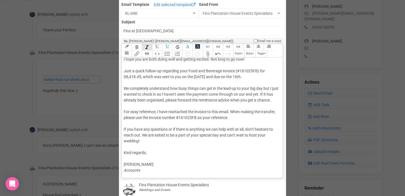
scroll to position [0, 0]
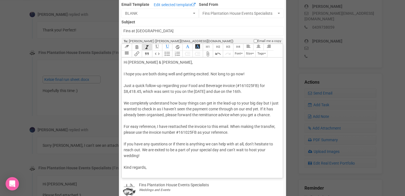
click at [184, 74] on div "Hi [PERSON_NAME] & [PERSON_NAME], I hope you are both doing well and getting ex…" at bounding box center [201, 124] width 155 height 129
click at [266, 109] on div "Hi [PERSON_NAME] & [PERSON_NAME], I hope you are both doing well and are gettin…" at bounding box center [201, 124] width 155 height 129
type trix-editor "<div>Hi [PERSON_NAME] &amp; [PERSON_NAME],<br><br>I hope you are both doing wel…"
click at [165, 114] on div "Hi [PERSON_NAME] & [PERSON_NAME], I hope you are both doing well and are gettin…" at bounding box center [201, 124] width 155 height 129
click at [130, 137] on div "Hi [PERSON_NAME] & [PERSON_NAME], I hope you are both doing well and are gettin…" at bounding box center [201, 124] width 155 height 129
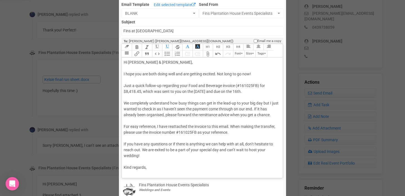
click at [142, 121] on div "Hi [PERSON_NAME] & [PERSON_NAME], I hope you are both doing well and are gettin…" at bounding box center [201, 124] width 155 height 129
click at [134, 141] on div "Hi [PERSON_NAME] & [PERSON_NAME], I hope you are both doing well and are gettin…" at bounding box center [201, 124] width 155 height 129
click at [207, 54] on button "Attach Files" at bounding box center [208, 54] width 10 height 7
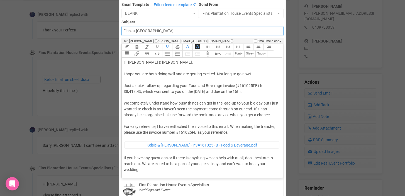
click at [124, 31] on input "Fins at [GEOGRAPHIC_DATA]" at bounding box center [202, 31] width 162 height 10
click at [189, 32] on input "Accounts - Fins at [GEOGRAPHIC_DATA]" at bounding box center [202, 31] width 162 height 10
click at [157, 31] on input "Accounts - Fins at [GEOGRAPHIC_DATA]" at bounding box center [202, 31] width 162 height 10
click at [174, 30] on input "Accounts - Fins at [GEOGRAPHIC_DATA]" at bounding box center [202, 31] width 162 height 10
click at [196, 28] on input "Accounts - Fins at [GEOGRAPHIC_DATA]" at bounding box center [202, 31] width 162 height 10
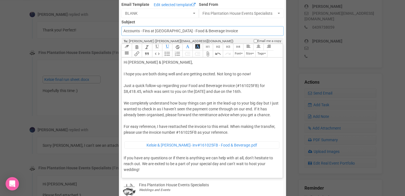
drag, startPoint x: 189, startPoint y: 31, endPoint x: 239, endPoint y: 34, distance: 50.5
click at [239, 34] on input "Accounts - Fins at [GEOGRAPHIC_DATA] - Food & Beverage Invoice" at bounding box center [202, 31] width 162 height 10
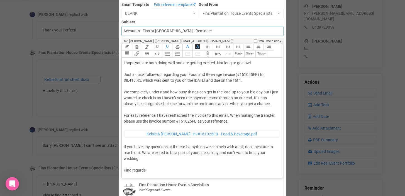
scroll to position [11, 0]
type input "Accounts - Fins at [GEOGRAPHIC_DATA] - Reminder"
click at [164, 104] on div "Hi [PERSON_NAME] & [PERSON_NAME], I hope you are both doing well and are gettin…" at bounding box center [201, 120] width 155 height 142
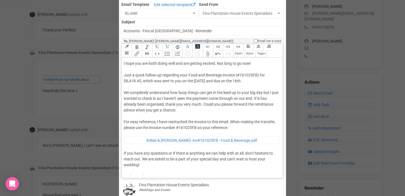
click at [178, 111] on div "Hi [PERSON_NAME] & [PERSON_NAME], I hope you are both doing well and are gettin…" at bounding box center [201, 123] width 155 height 148
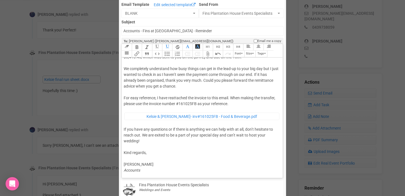
click at [123, 99] on trix-editor "Hi [PERSON_NAME] & [PERSON_NAME], I hope you are both doing well and are gettin…" at bounding box center [202, 117] width 161 height 118
drag, startPoint x: 167, startPoint y: 98, endPoint x: 134, endPoint y: 98, distance: 33.4
click at [134, 98] on div "Hi [PERSON_NAME] & [PERSON_NAME], I hope you are both doing well and are gettin…" at bounding box center [201, 99] width 155 height 148
click at [206, 97] on div "Hi [PERSON_NAME] & [PERSON_NAME], I hope you are both doing well and are gettin…" at bounding box center [201, 99] width 155 height 148
click at [127, 92] on div "Hi [PERSON_NAME] & [PERSON_NAME], I hope you are both doing well and are gettin…" at bounding box center [201, 99] width 155 height 148
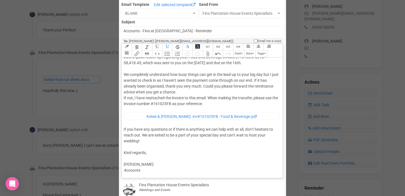
scroll to position [29, 0]
paste trix-editor "<span style="background-color: rgb(255, 255, 255); font-family: Roboto, Helveti…"
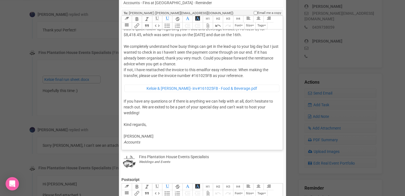
scroll to position [78, 0]
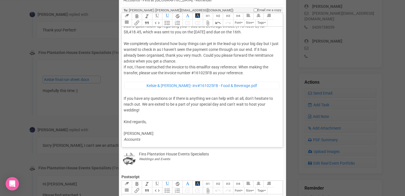
click at [243, 98] on div "Hi [PERSON_NAME] & [PERSON_NAME], I hope you are both doing well and are gettin…" at bounding box center [201, 71] width 155 height 142
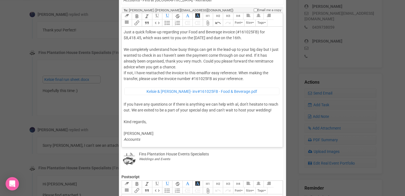
scroll to position [23, 0]
click at [240, 105] on div "Hi [PERSON_NAME] & [PERSON_NAME], I hope you are both doing well and are gettin…" at bounding box center [201, 74] width 155 height 137
type trix-editor "<lor>Ip Dolors &ame; Consect,<ad><el>S doei tem inc utla etdol magn ali eni adm…"
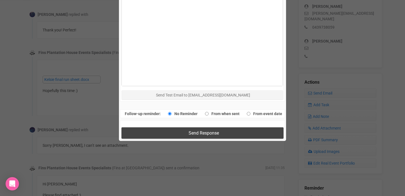
scroll to position [305, 0]
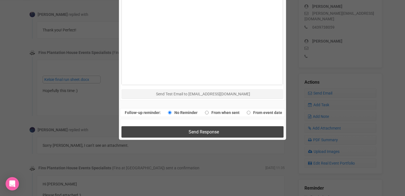
click at [200, 132] on span "Send Response" at bounding box center [203, 131] width 30 height 5
